Goal: Use online tool/utility: Utilize a website feature to perform a specific function

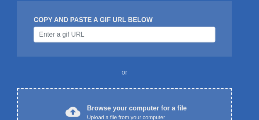
scroll to position [145, 0]
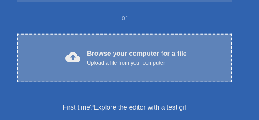
click at [155, 61] on div "cloud_upload Browse your computer for a file Upload a file from your computer C…" at bounding box center [124, 58] width 215 height 49
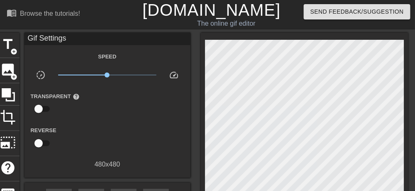
drag, startPoint x: 254, startPoint y: 0, endPoint x: 202, endPoint y: 45, distance: 68.5
click at [202, 45] on div at bounding box center [304, 142] width 207 height 218
click at [8, 66] on span "image" at bounding box center [8, 70] width 16 height 16
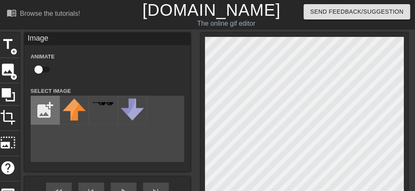
click at [41, 111] on input "file" at bounding box center [45, 110] width 28 height 28
type input "C:\fakepath\09062025220744.jpg"
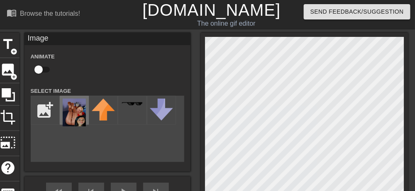
click at [78, 119] on img at bounding box center [74, 113] width 23 height 28
click at [259, 119] on html "menu_book Browse the tutorials! [DOMAIN_NAME] The online gif editor Send Feedba…" at bounding box center [207, 146] width 415 height 293
click at [245, 119] on html "menu_book Browse the tutorials! [DOMAIN_NAME] The online gif editor Send Feedba…" at bounding box center [207, 146] width 415 height 293
click at [259, 119] on html "menu_book Browse the tutorials! [DOMAIN_NAME] The online gif editor Send Feedba…" at bounding box center [207, 146] width 415 height 293
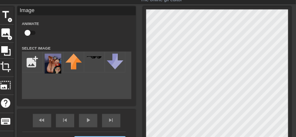
scroll to position [33, 0]
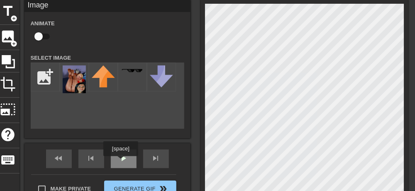
click at [120, 119] on div "fast_rewind skip_previous play_arrow skip_next" at bounding box center [107, 159] width 135 height 31
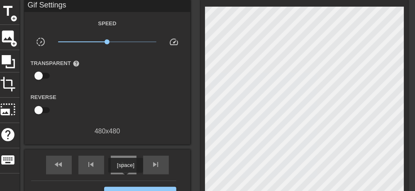
click at [125, 119] on span "play_arrow" at bounding box center [124, 165] width 10 height 10
drag, startPoint x: 107, startPoint y: 45, endPoint x: 105, endPoint y: 61, distance: 15.5
click at [105, 61] on div "Speed slow_motion_video x0.933 speed Transparent help Reverse 480 x 480" at bounding box center [108, 77] width 154 height 118
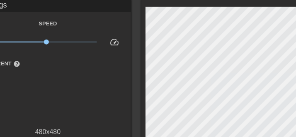
drag, startPoint x: 417, startPoint y: 0, endPoint x: 133, endPoint y: 44, distance: 287.1
click at [133, 44] on div "title add_circle image add_circle crop photo_size_select_large help keyboard Gi…" at bounding box center [143, 109] width 411 height 218
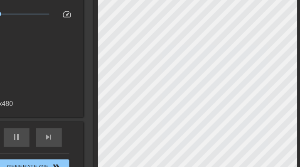
scroll to position [63, 49]
